Goal: Task Accomplishment & Management: Complete application form

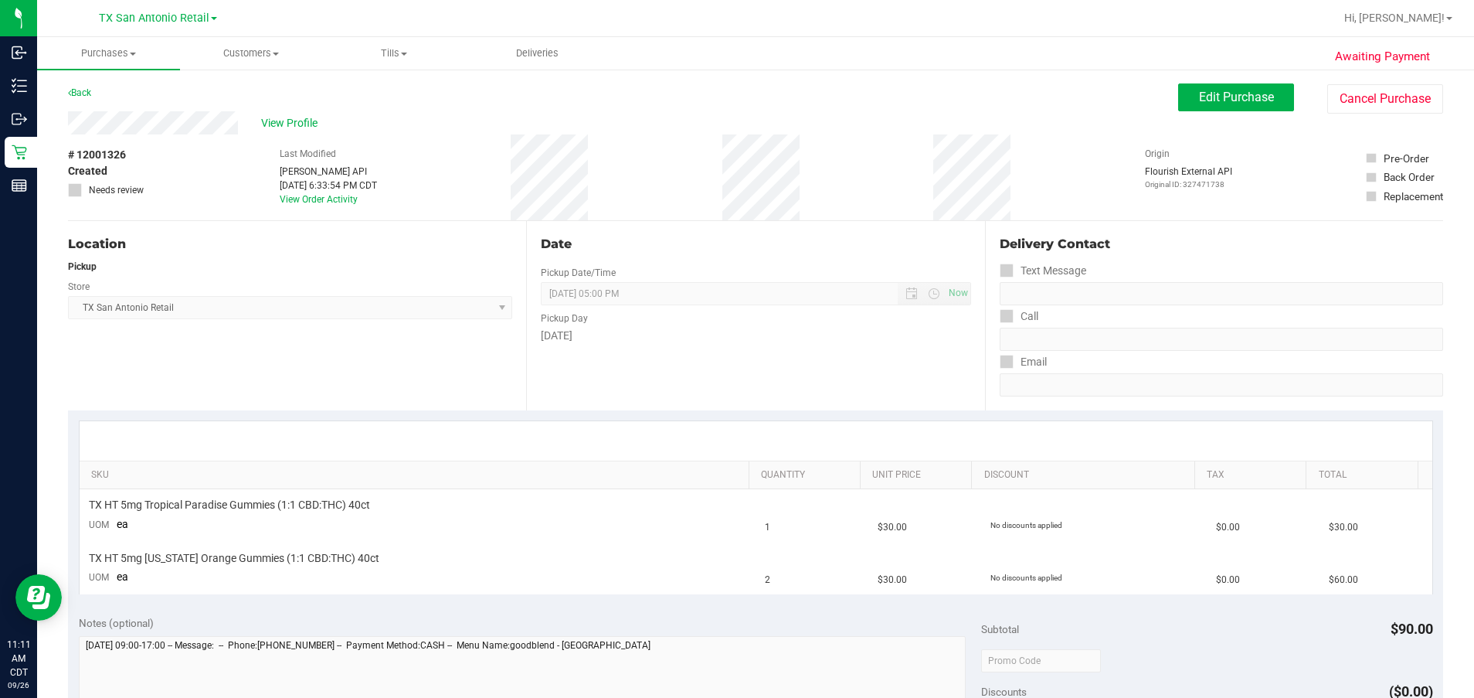
scroll to position [2, 0]
click at [247, 56] on span "Customers" at bounding box center [251, 53] width 141 height 14
click at [259, 132] on span "All physicians" at bounding box center [235, 130] width 111 height 13
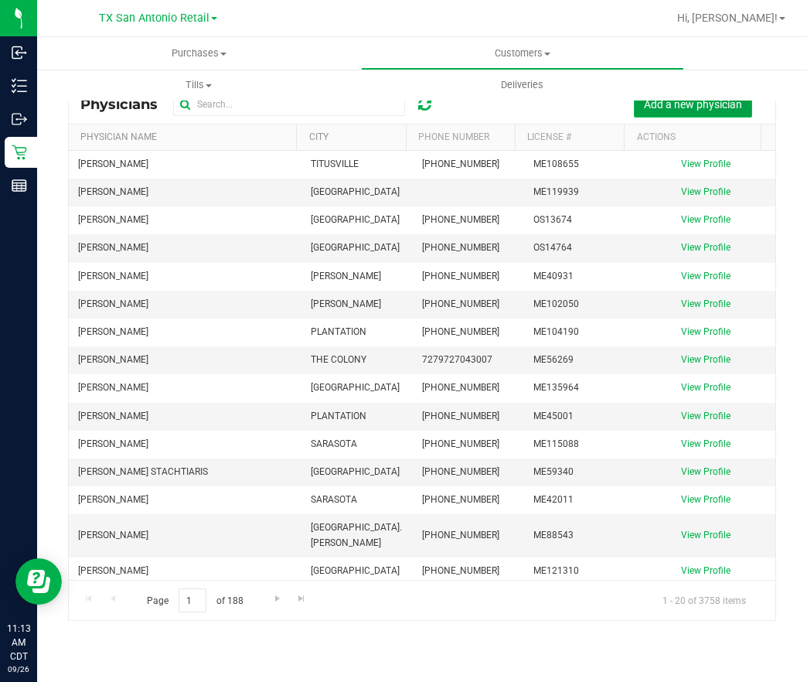
click at [725, 112] on button "Add a new physician" at bounding box center [693, 104] width 118 height 26
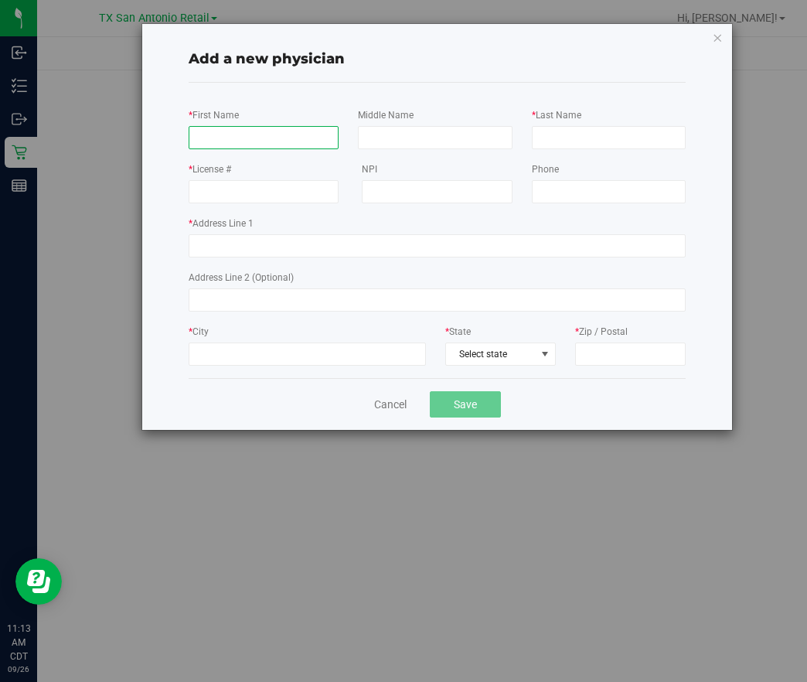
click at [261, 138] on input "* First Name" at bounding box center [264, 137] width 150 height 23
type input "[PERSON_NAME]"
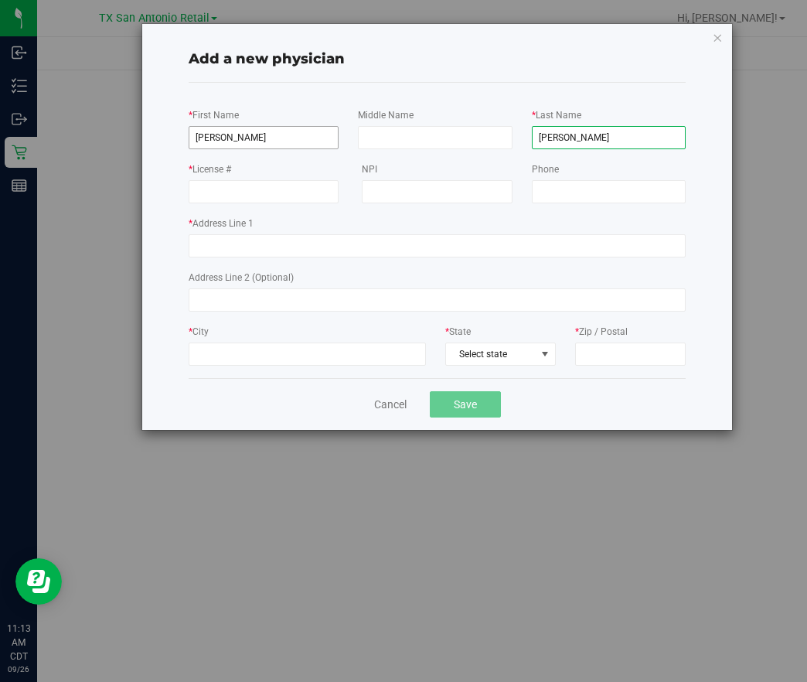
type input "[PERSON_NAME]"
click at [254, 188] on input "* License #" at bounding box center [264, 191] width 150 height 23
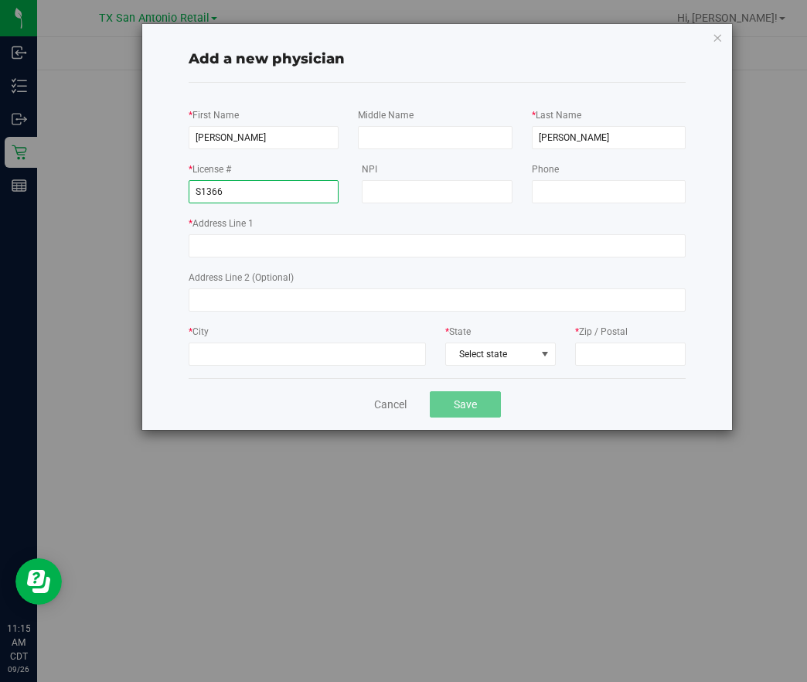
type input "S1366"
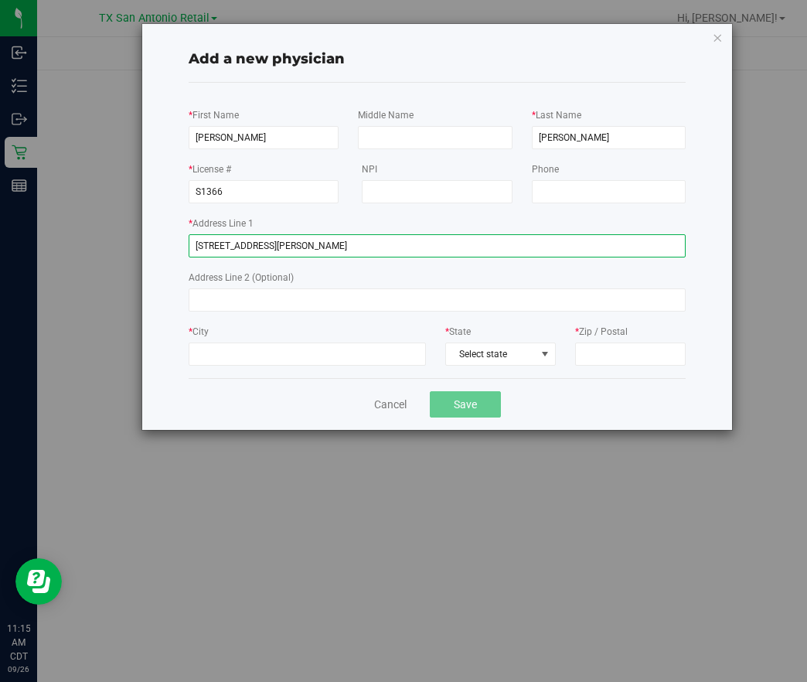
type input "[STREET_ADDRESS][PERSON_NAME]"
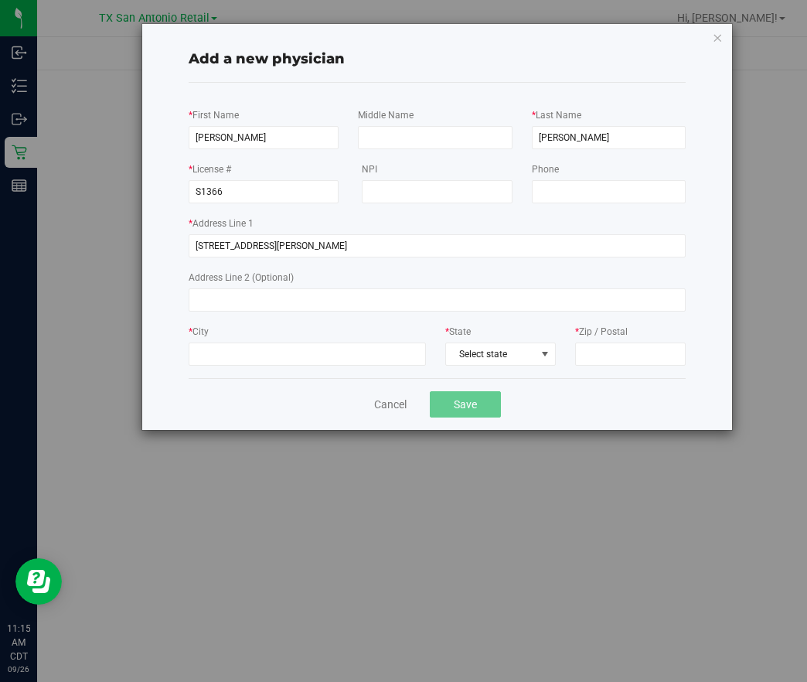
click at [208, 283] on label "Address Line 2 (Optional)" at bounding box center [241, 277] width 105 height 14
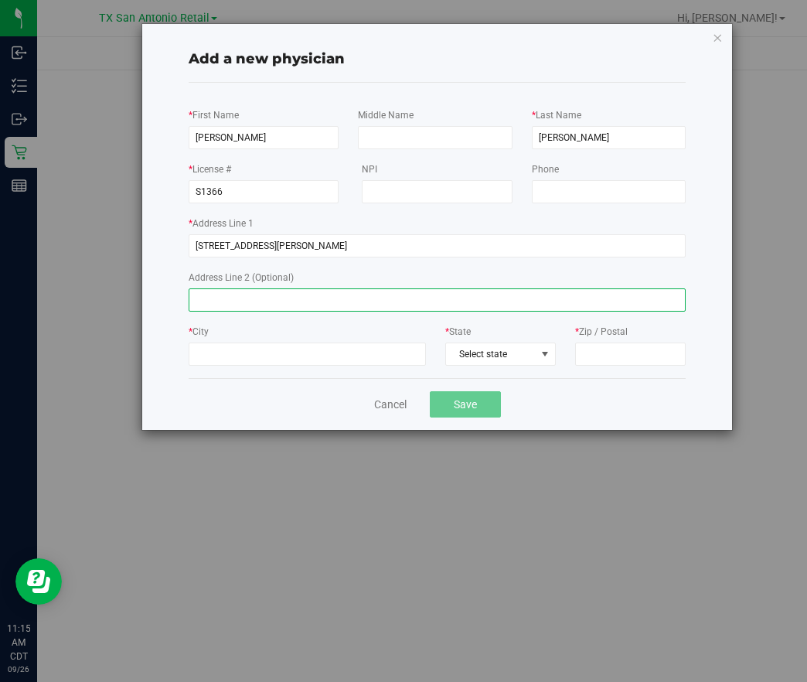
click at [208, 288] on input "Address Line 2 (Optional)" at bounding box center [437, 299] width 497 height 23
type input "100"
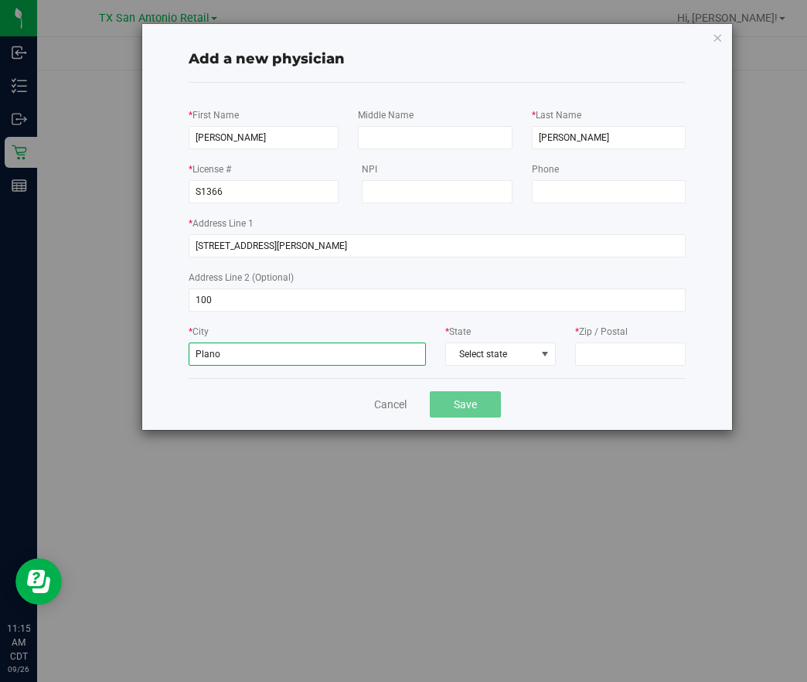
type input "Plano"
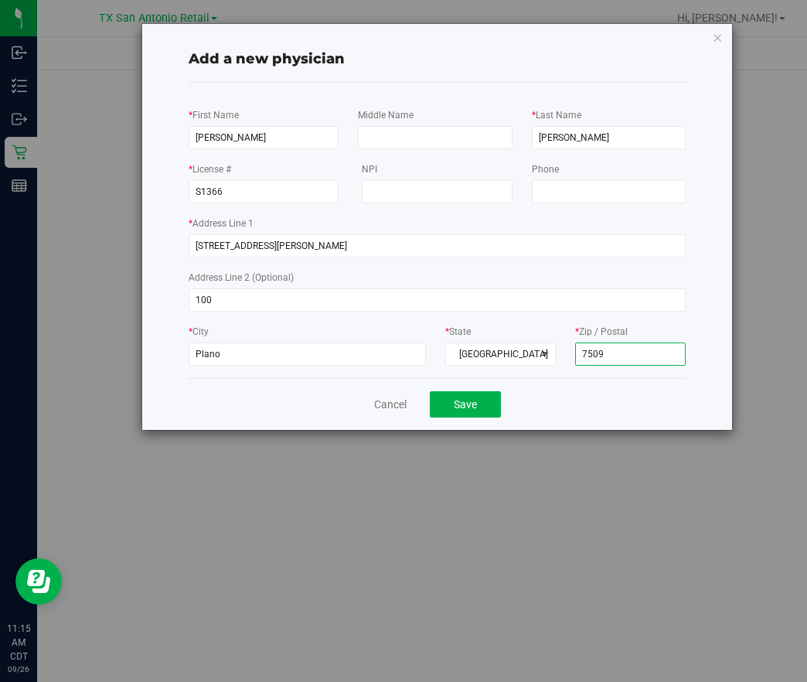
type input "75093"
click at [430, 391] on button "Save" at bounding box center [465, 404] width 71 height 26
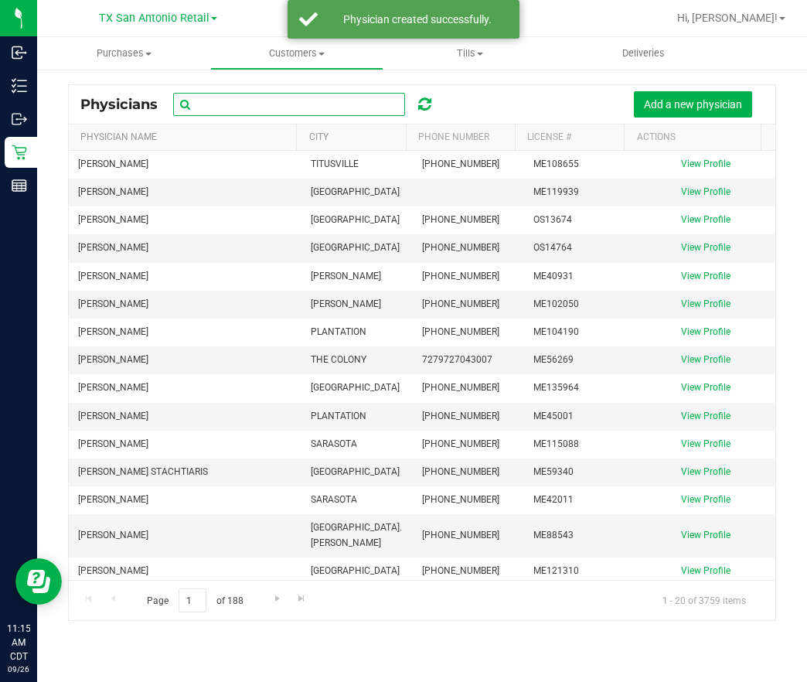
click at [272, 99] on input "text" at bounding box center [289, 104] width 232 height 23
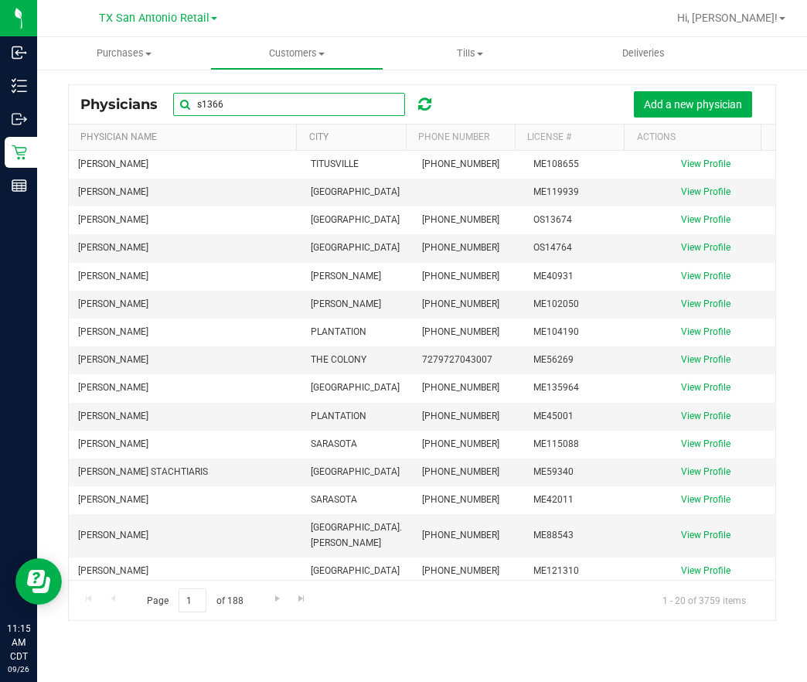
type input "s1366"
